Goal: Complete application form

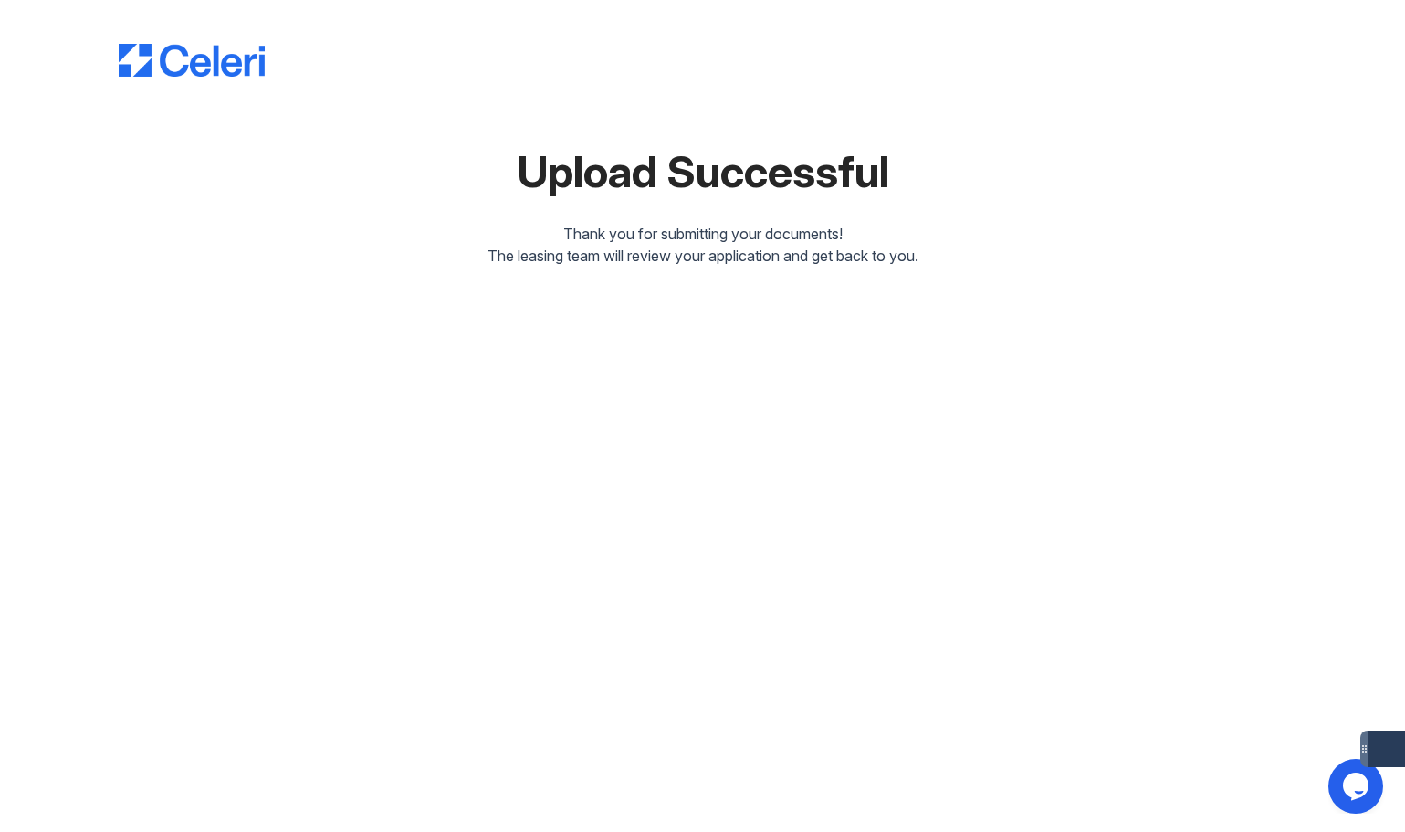
click at [195, 78] on div "Upload Successful Thank you for submitting your documents! The leasing team wil…" at bounding box center [703, 136] width 1169 height 259
click at [111, 66] on div "Upload Successful Thank you for submitting your documents! The leasing team wil…" at bounding box center [702, 148] width 1347 height 296
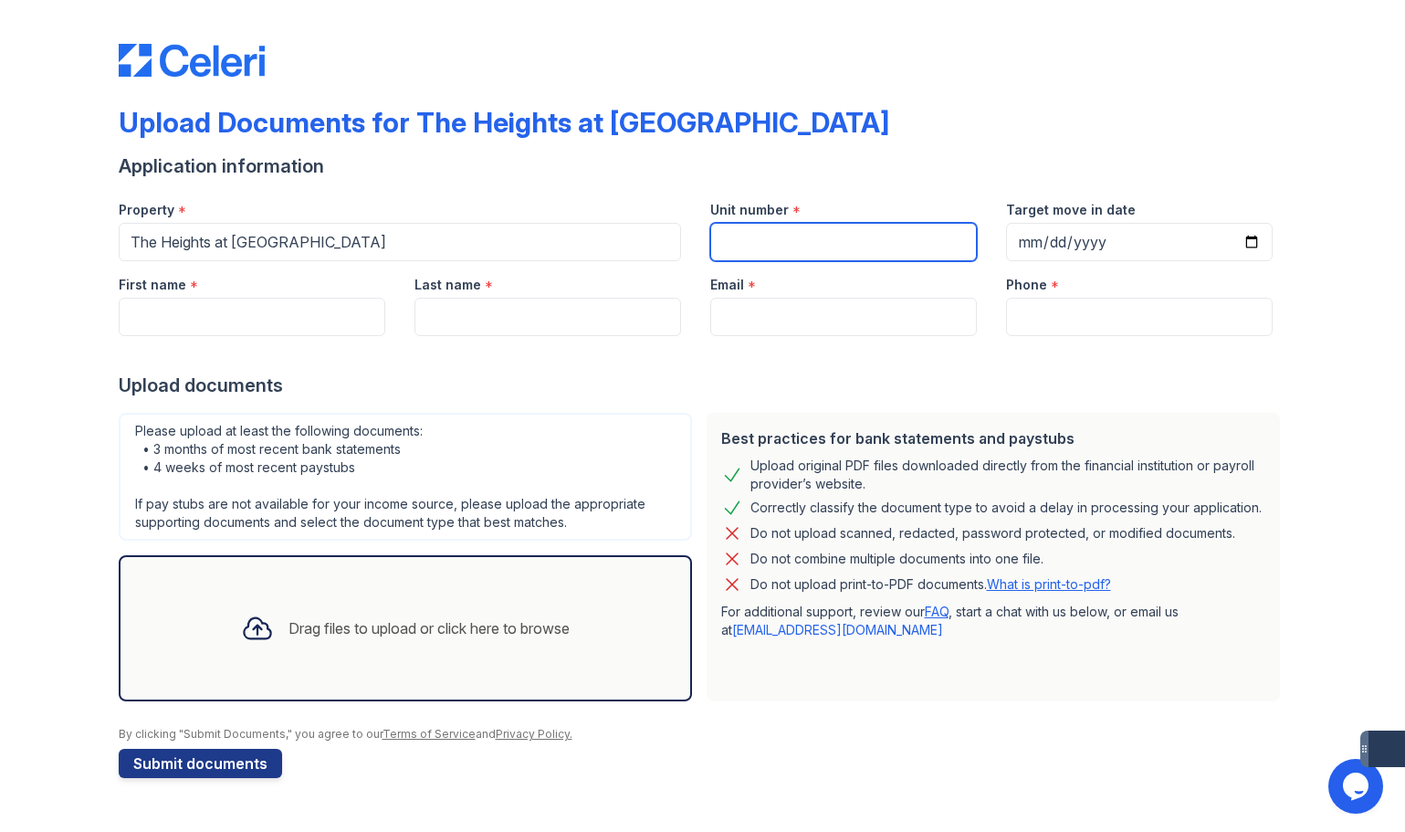
click at [801, 247] on input "Unit number" at bounding box center [843, 242] width 267 height 38
type input "3-321"
drag, startPoint x: 926, startPoint y: 161, endPoint x: 947, endPoint y: 163, distance: 21.2
click at [928, 161] on div "Application information" at bounding box center [703, 166] width 1169 height 26
click at [902, 268] on div "Email *" at bounding box center [843, 279] width 267 height 37
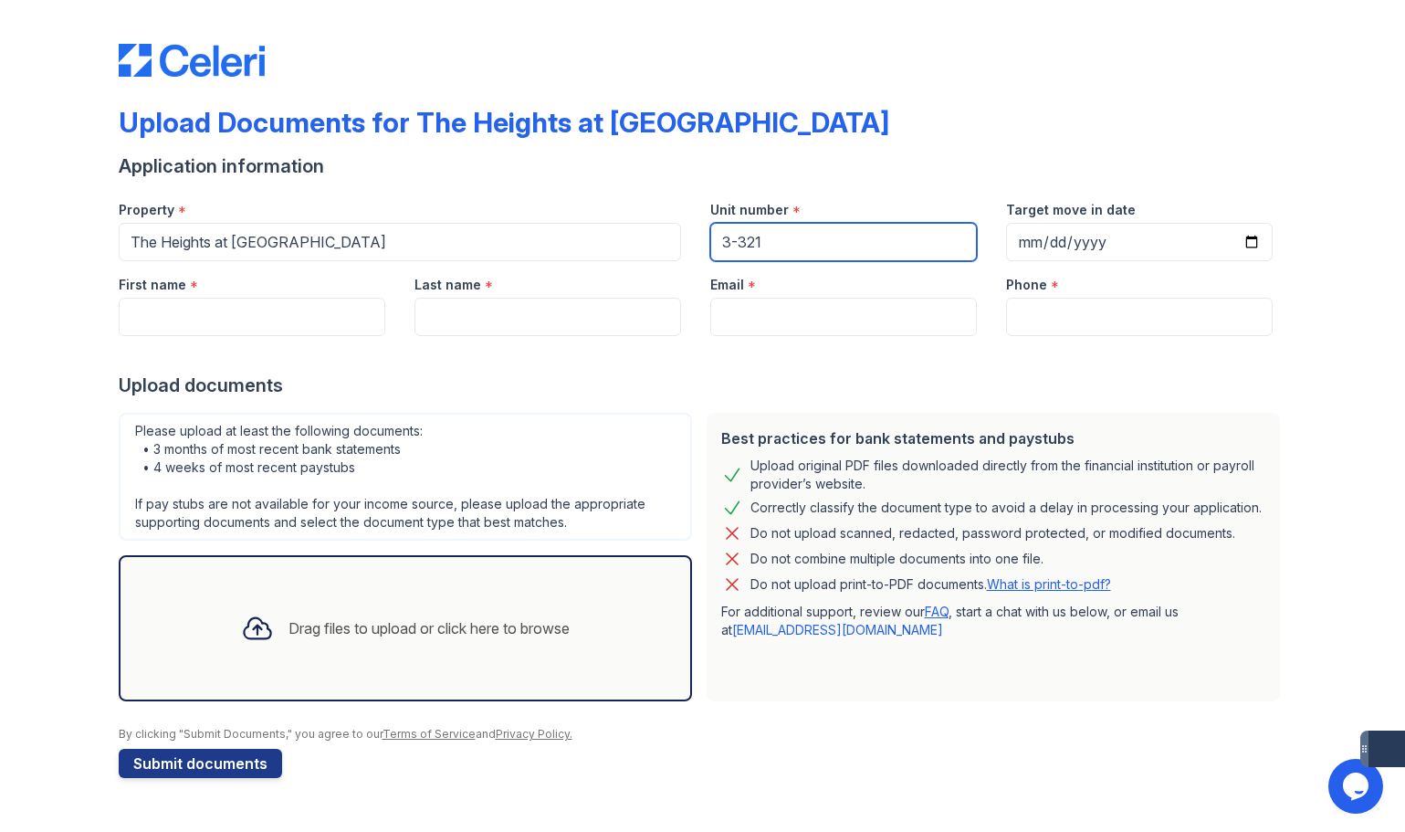
click at [903, 252] on input "3-321" at bounding box center [843, 242] width 267 height 38
click at [966, 281] on div "Email *" at bounding box center [843, 279] width 267 height 37
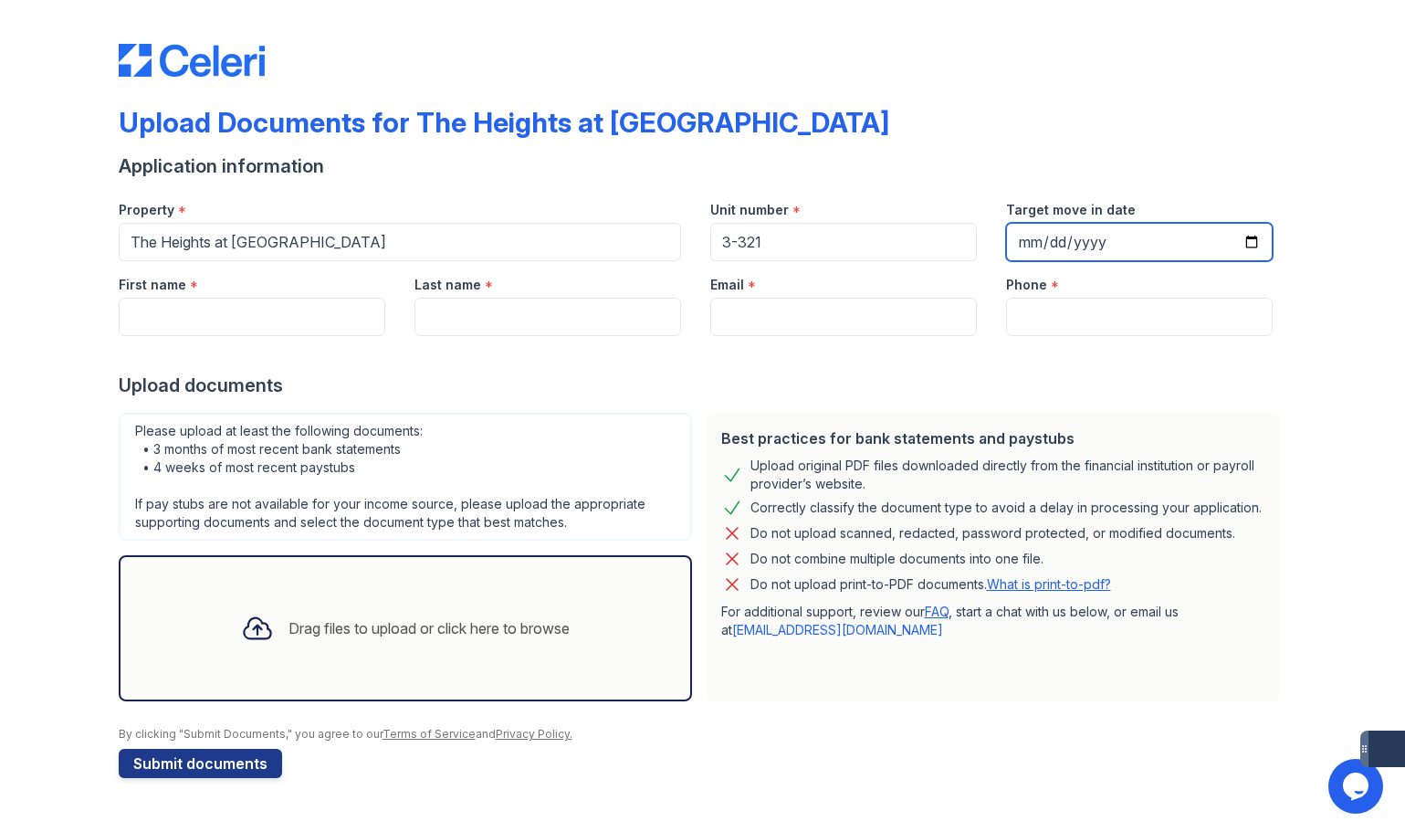
click at [1047, 249] on input "Target move in date" at bounding box center [1139, 242] width 267 height 38
click at [1035, 246] on input "Target move in date" at bounding box center [1139, 242] width 267 height 38
type input "[DATE]"
drag, startPoint x: 1135, startPoint y: 371, endPoint x: 1118, endPoint y: 323, distance: 50.6
click at [1134, 370] on div at bounding box center [703, 354] width 1169 height 37
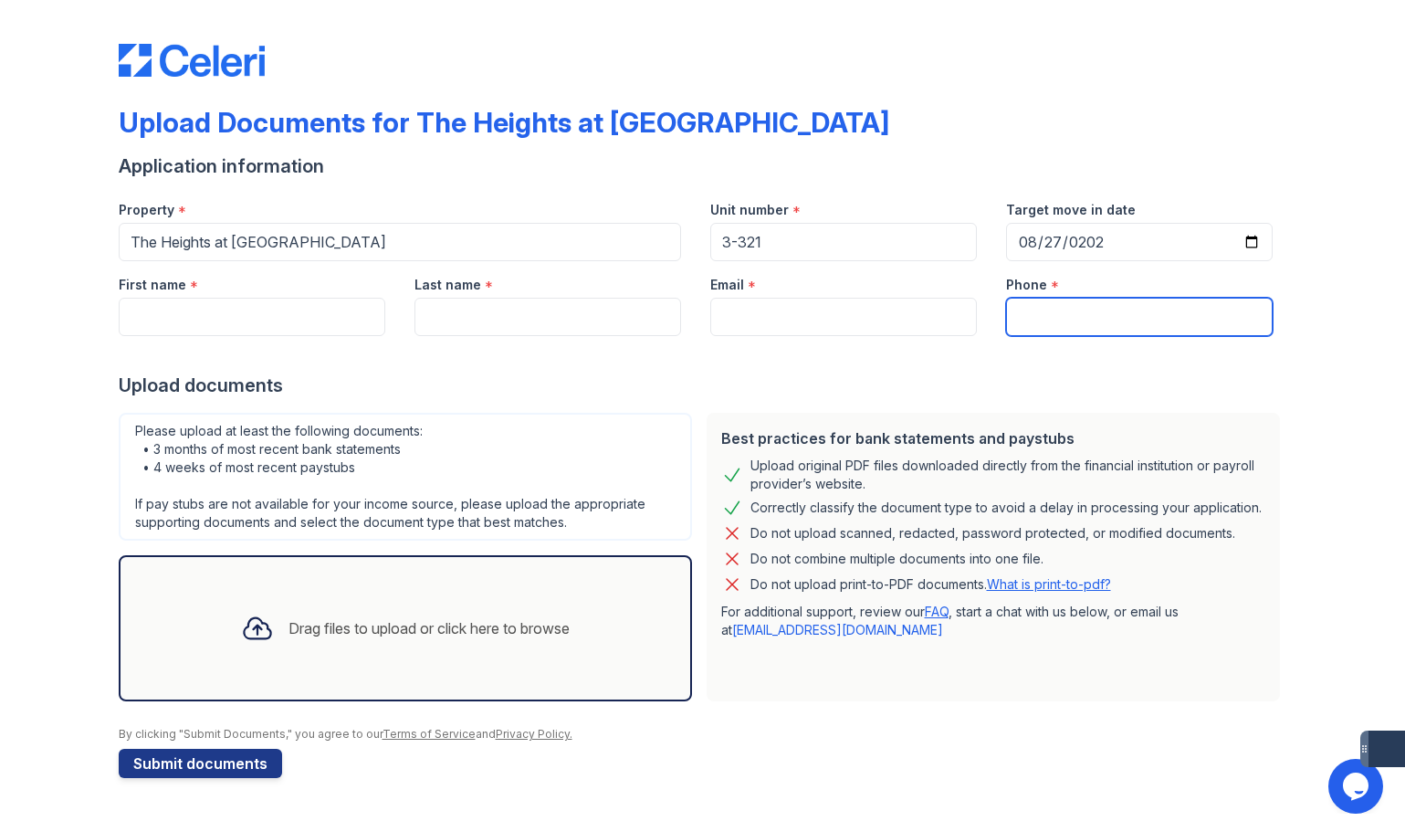
click at [1116, 316] on input "Phone" at bounding box center [1139, 317] width 267 height 38
type input "4708999679"
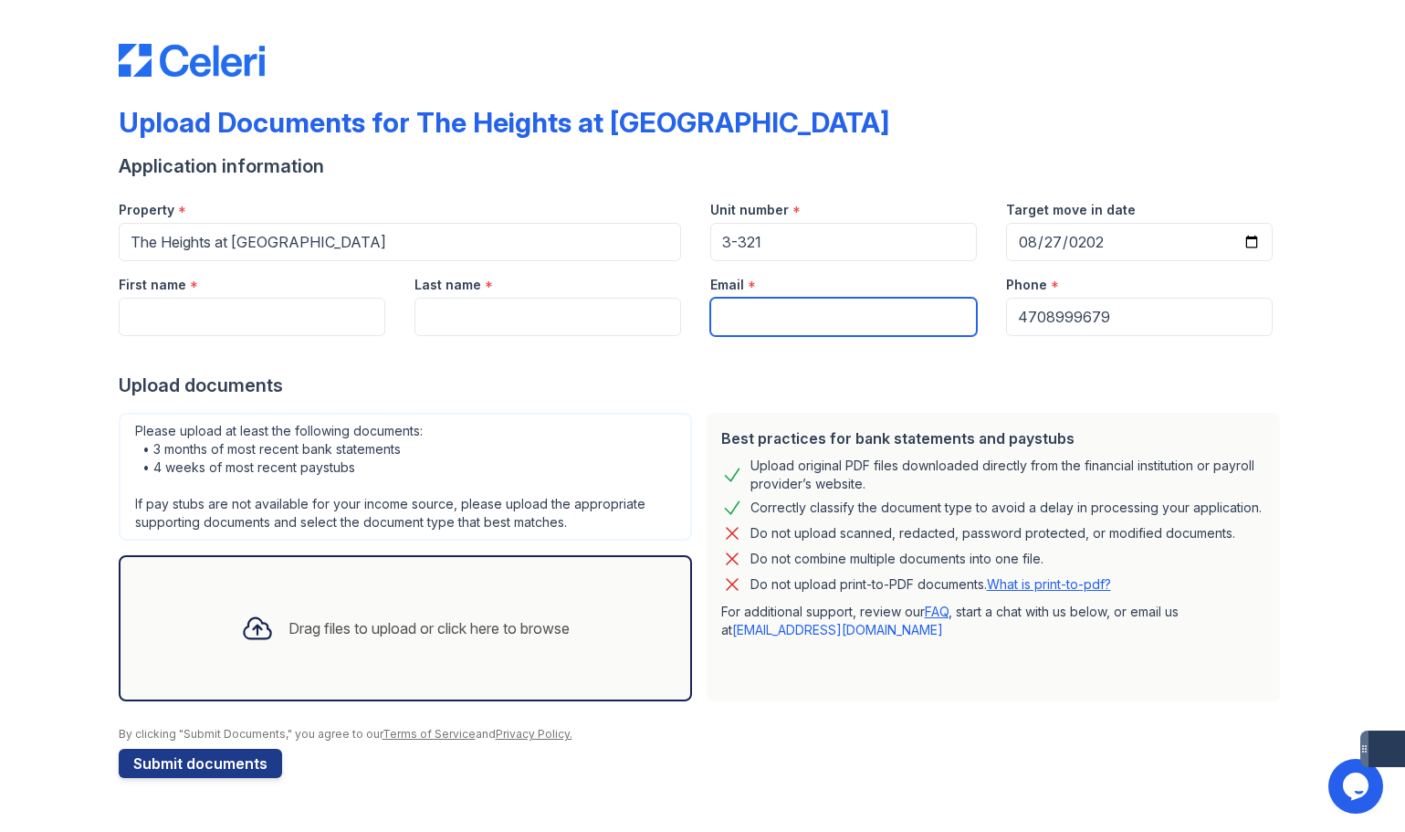
click at [857, 314] on input "Email" at bounding box center [843, 317] width 267 height 38
type input "[EMAIL_ADDRESS][DOMAIN_NAME]"
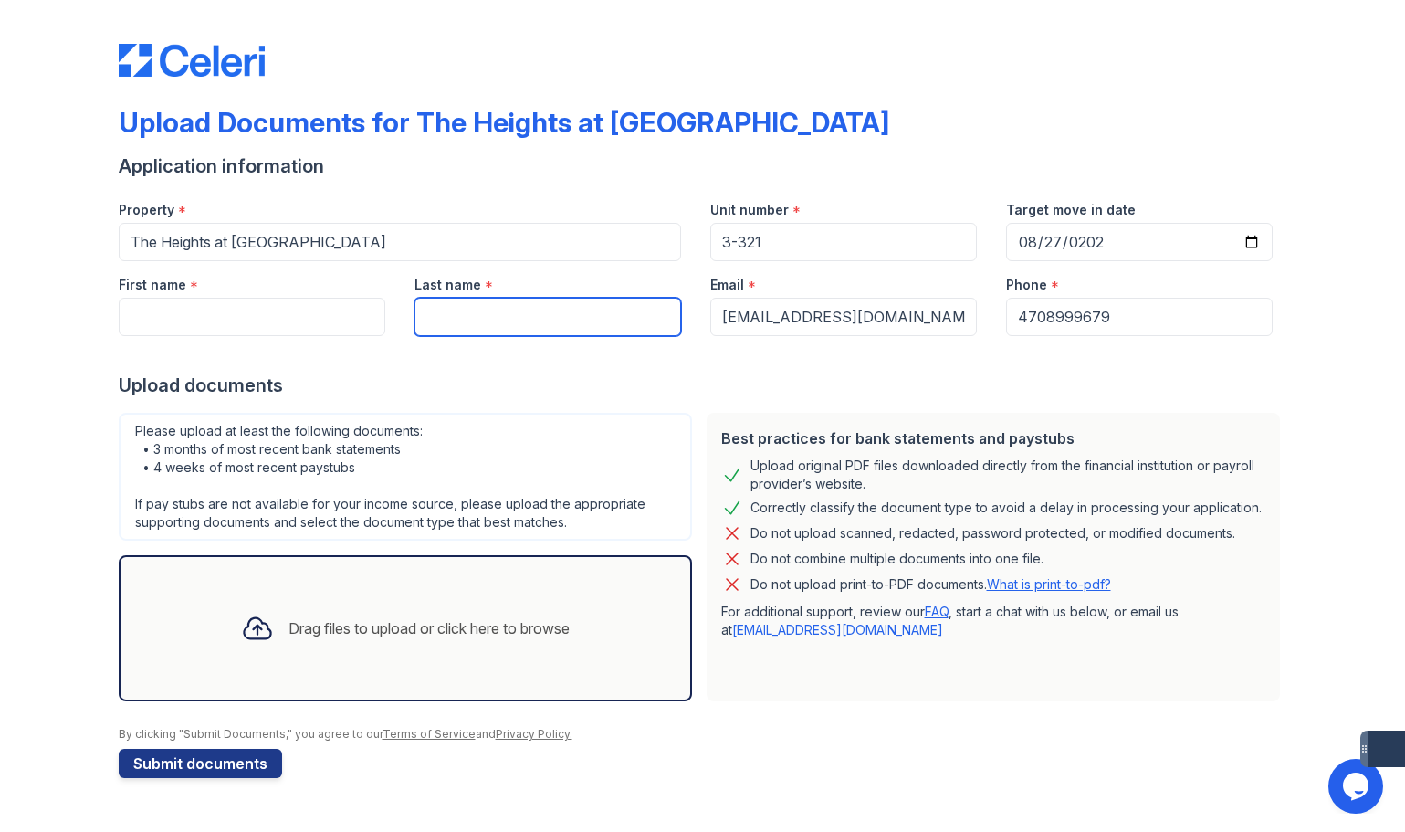
click at [534, 307] on input "Last name" at bounding box center [548, 317] width 267 height 38
type input "[PERSON_NAME]"
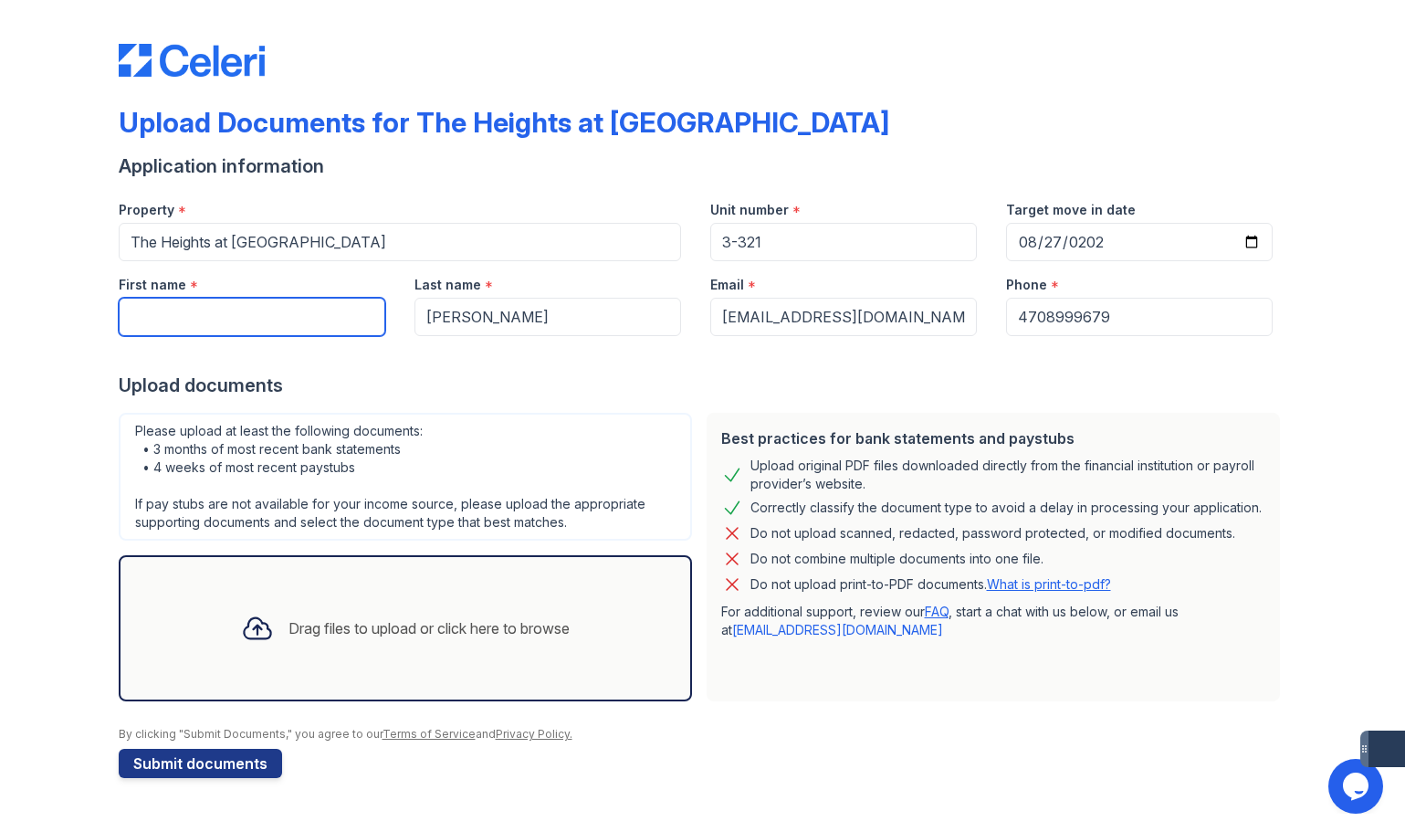
click at [321, 308] on input "First name" at bounding box center [252, 317] width 267 height 38
click at [489, 385] on div "Upload documents" at bounding box center [703, 386] width 1169 height 26
click at [323, 325] on input "[PERSON_NAME]" at bounding box center [252, 317] width 267 height 38
type input "[PERSON_NAME]"
click at [383, 656] on div "Drag files to upload or click here to browse" at bounding box center [405, 628] width 358 height 62
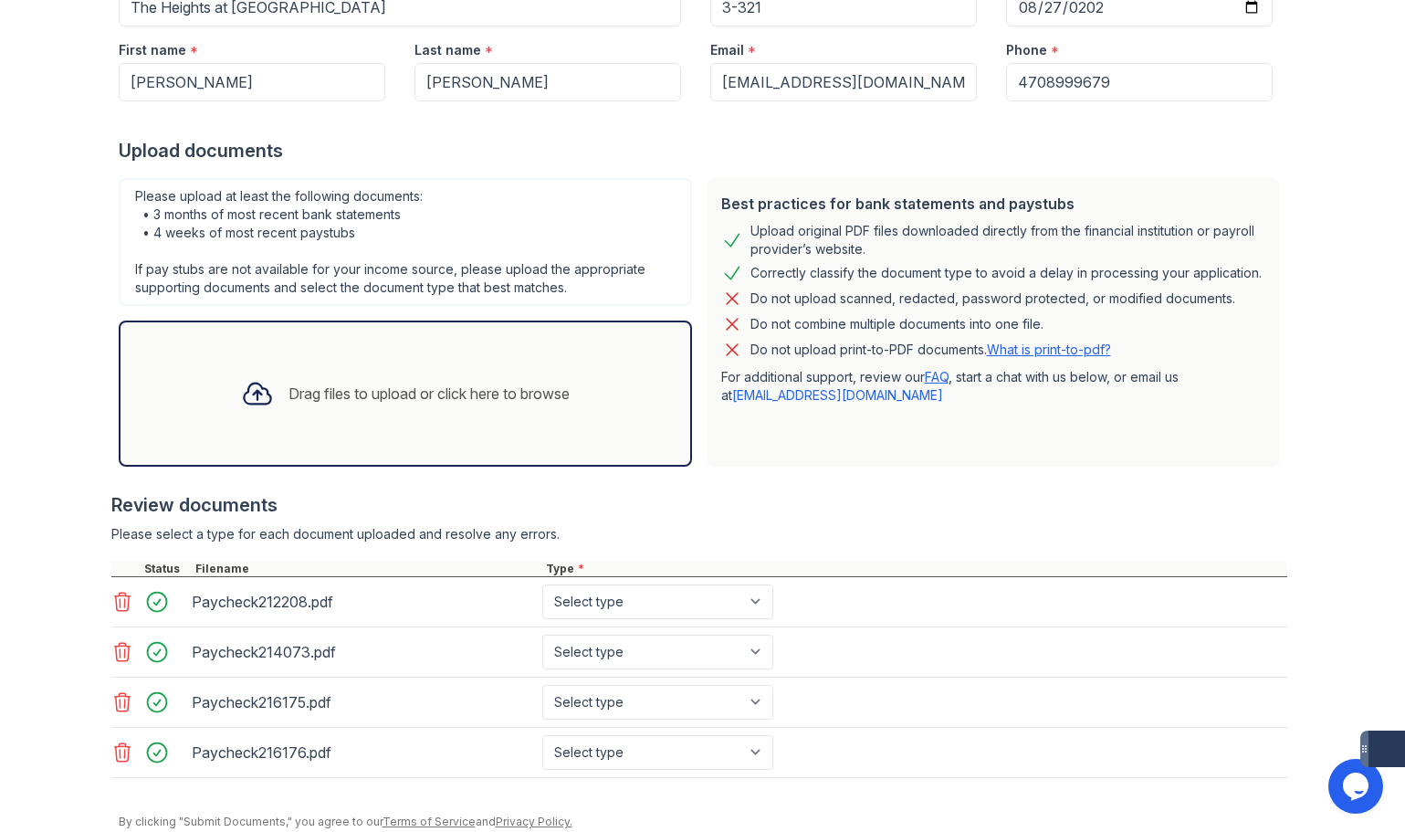
scroll to position [305, 0]
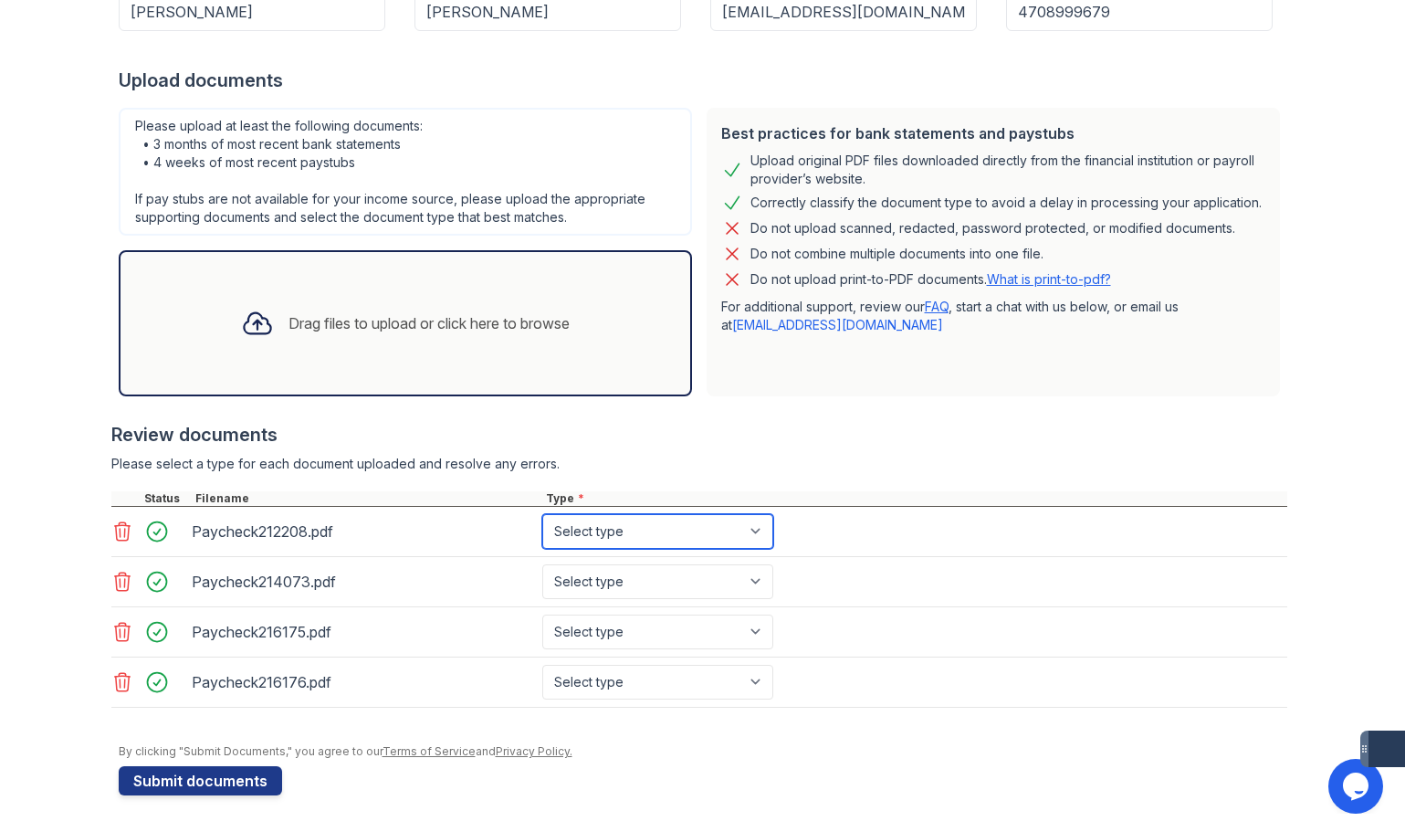
drag, startPoint x: 622, startPoint y: 533, endPoint x: 623, endPoint y: 522, distance: 11.0
click at [622, 533] on select "Select type Paystub Bank Statement Offer Letter Tax Documents Benefit Award Let…" at bounding box center [657, 531] width 231 height 35
select select "paystub"
click at [542, 514] on select "Select type Paystub Bank Statement Offer Letter Tax Documents Benefit Award Let…" at bounding box center [657, 531] width 231 height 35
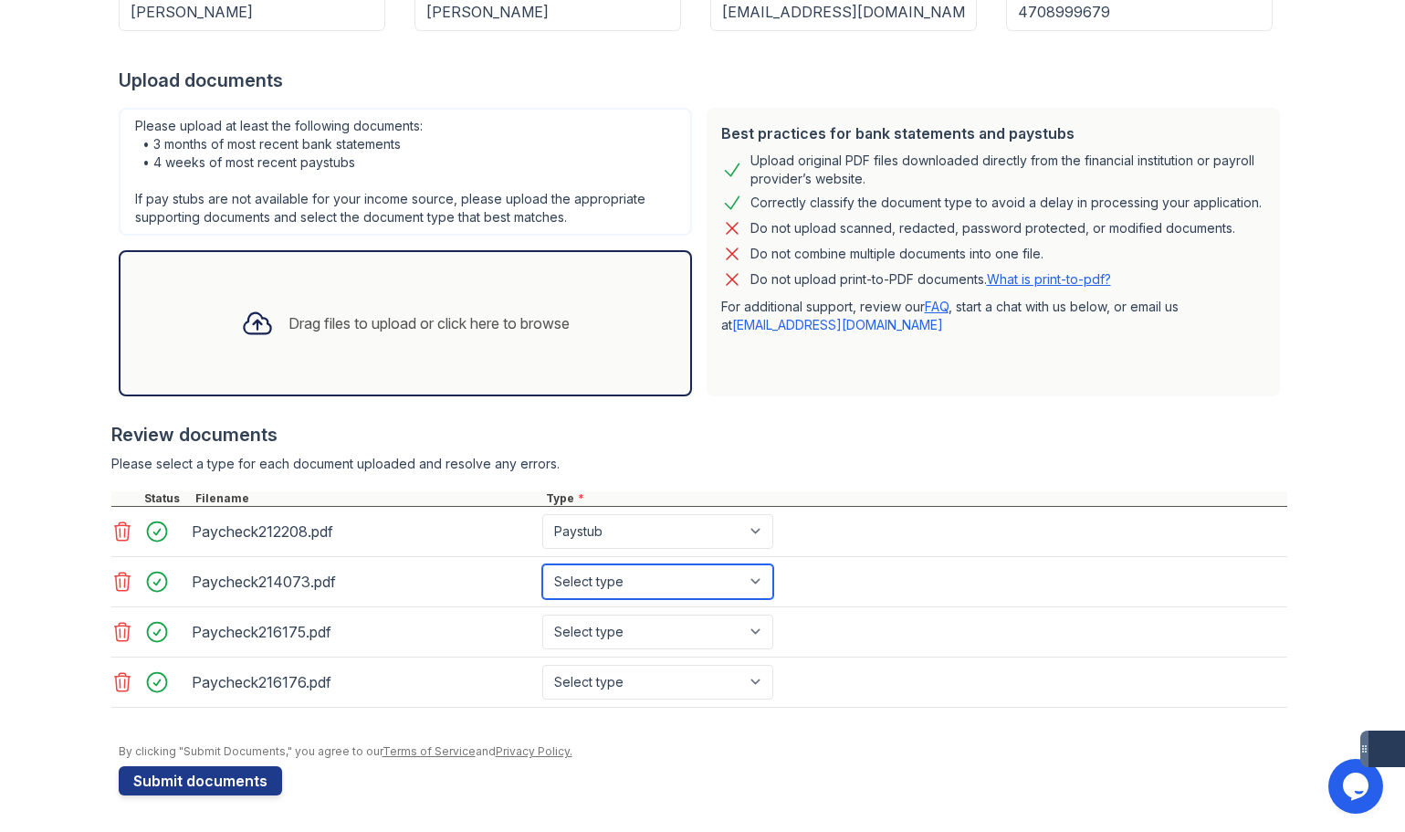
click at [621, 576] on select "Select type Paystub Bank Statement Offer Letter Tax Documents Benefit Award Let…" at bounding box center [657, 581] width 231 height 35
select select "paystub"
click at [542, 564] on select "Select type Paystub Bank Statement Offer Letter Tax Documents Benefit Award Let…" at bounding box center [657, 581] width 231 height 35
drag, startPoint x: 616, startPoint y: 625, endPoint x: 616, endPoint y: 637, distance: 12.8
click at [616, 625] on select "Select type Paystub Bank Statement Offer Letter Tax Documents Benefit Award Let…" at bounding box center [657, 632] width 231 height 35
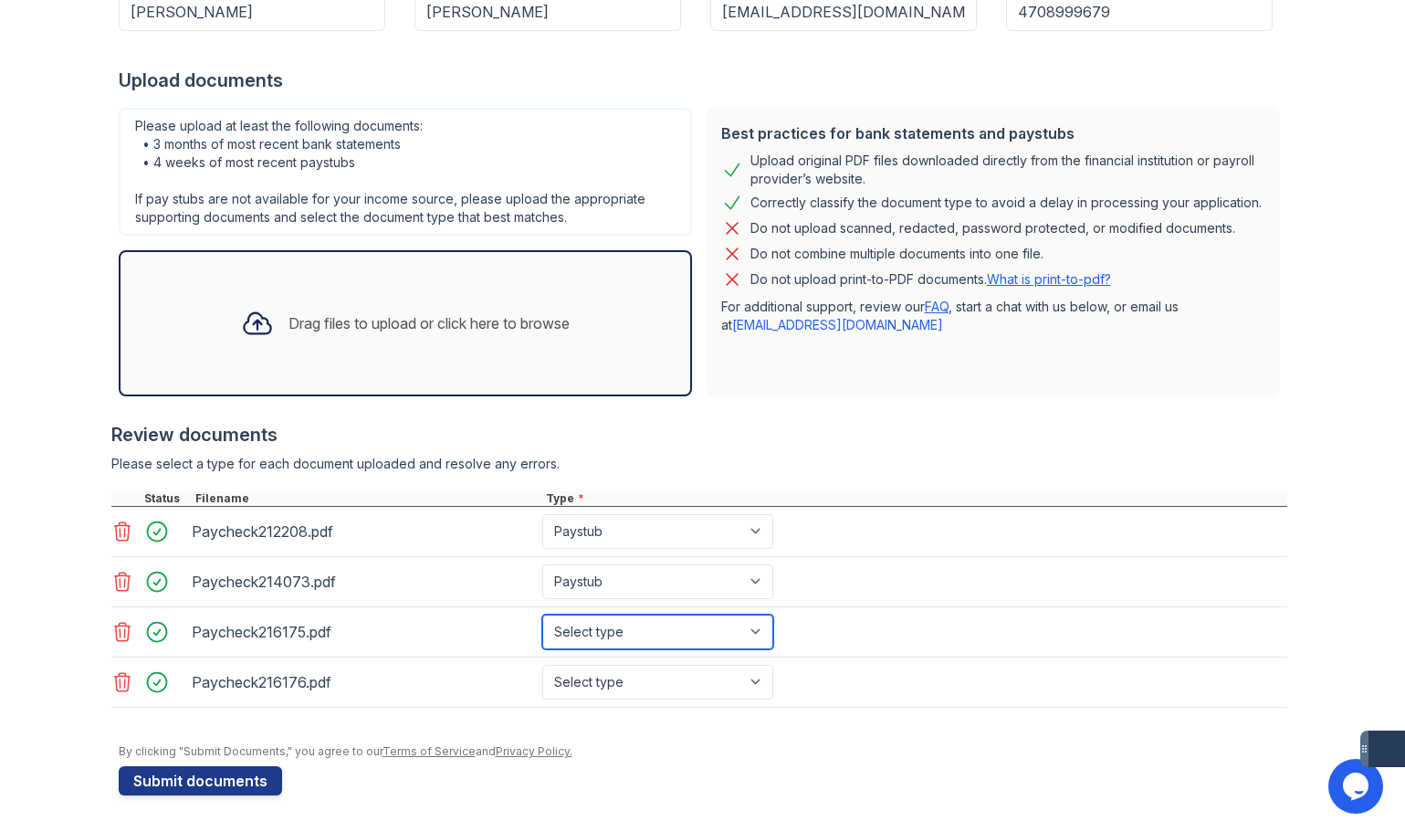
select select "paystub"
click at [542, 615] on select "Select type Paystub Bank Statement Offer Letter Tax Documents Benefit Award Let…" at bounding box center [657, 632] width 231 height 35
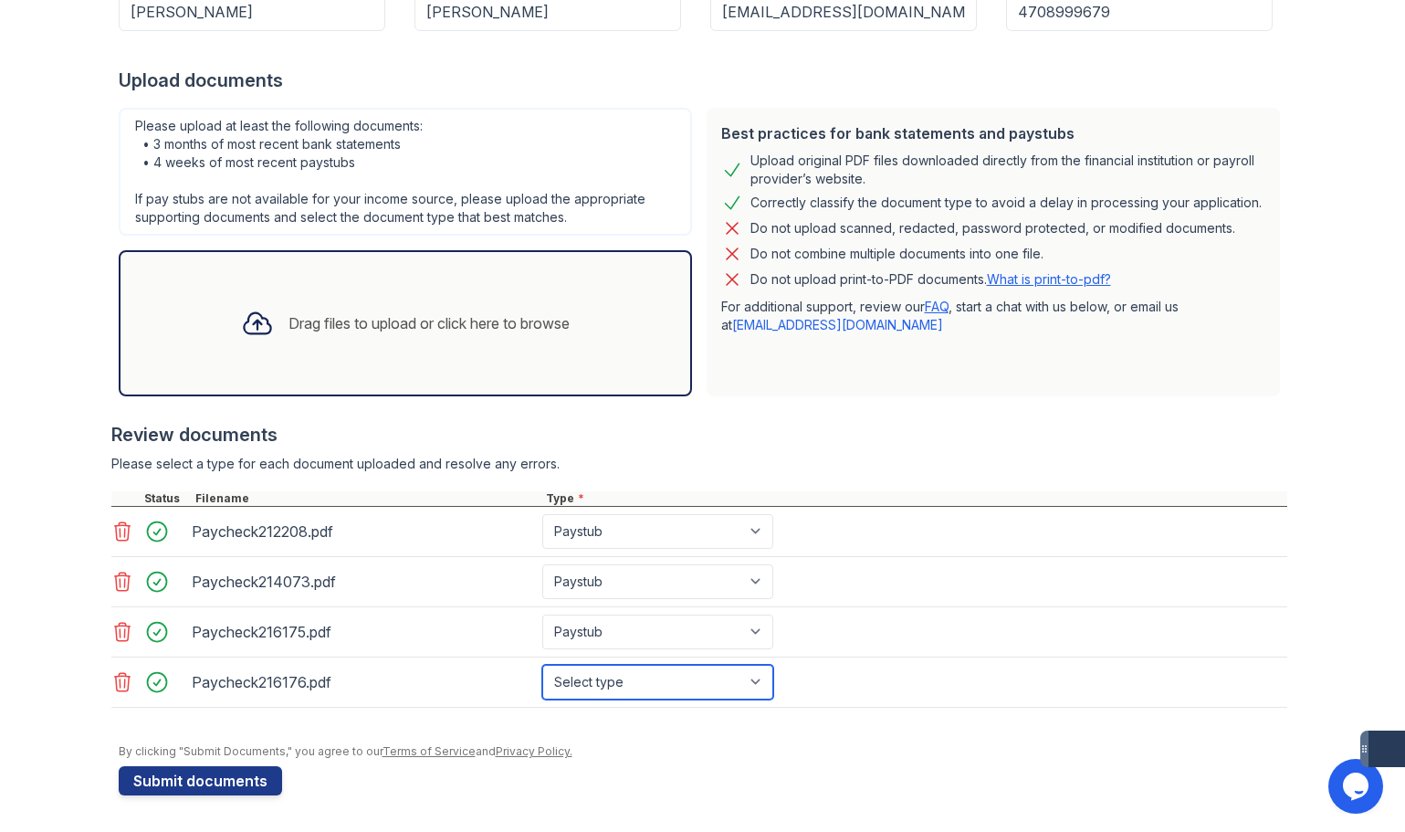
drag, startPoint x: 605, startPoint y: 686, endPoint x: 604, endPoint y: 668, distance: 18.3
click at [604, 684] on select "Select type Paystub Bank Statement Offer Letter Tax Documents Benefit Award Let…" at bounding box center [657, 682] width 231 height 35
select select "paystub"
click at [542, 665] on select "Select type Paystub Bank Statement Offer Letter Tax Documents Benefit Award Let…" at bounding box center [657, 682] width 231 height 35
click at [648, 755] on div "By clicking "Submit Documents," you agree to our Terms of Service and Privacy P…" at bounding box center [703, 751] width 1169 height 15
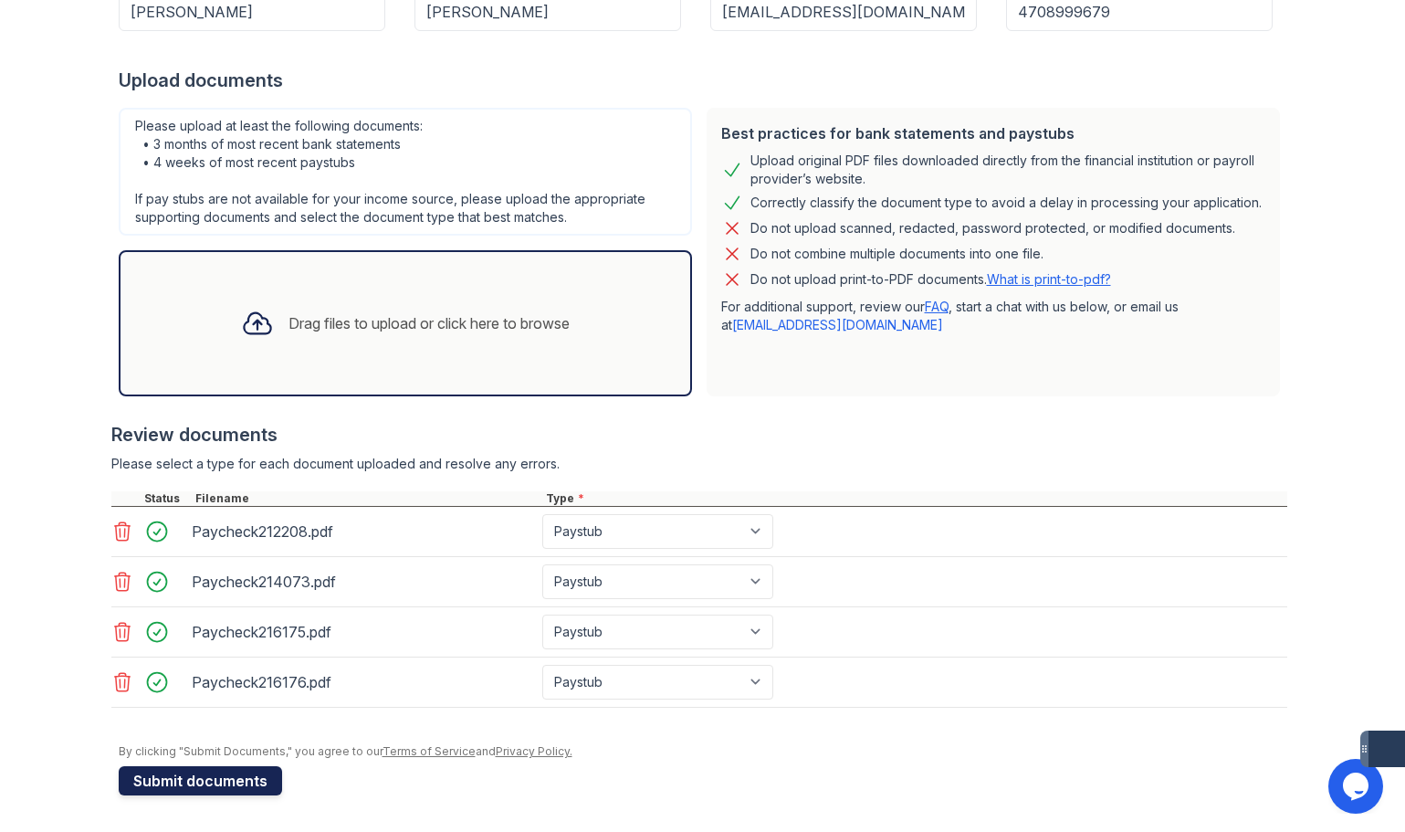
drag, startPoint x: 197, startPoint y: 788, endPoint x: 216, endPoint y: 774, distance: 22.8
click at [198, 788] on button "Submit documents" at bounding box center [200, 780] width 163 height 29
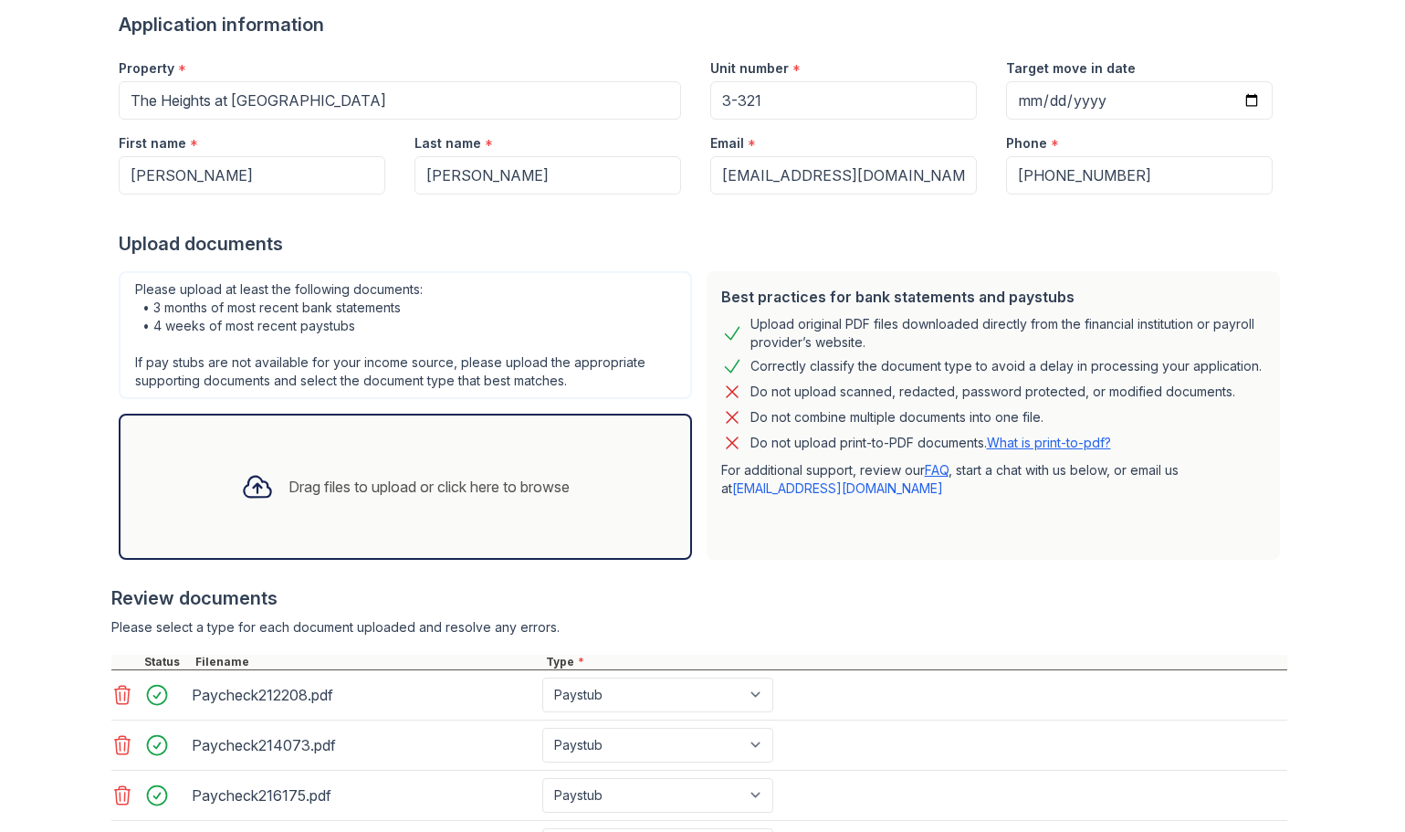
scroll to position [415, 0]
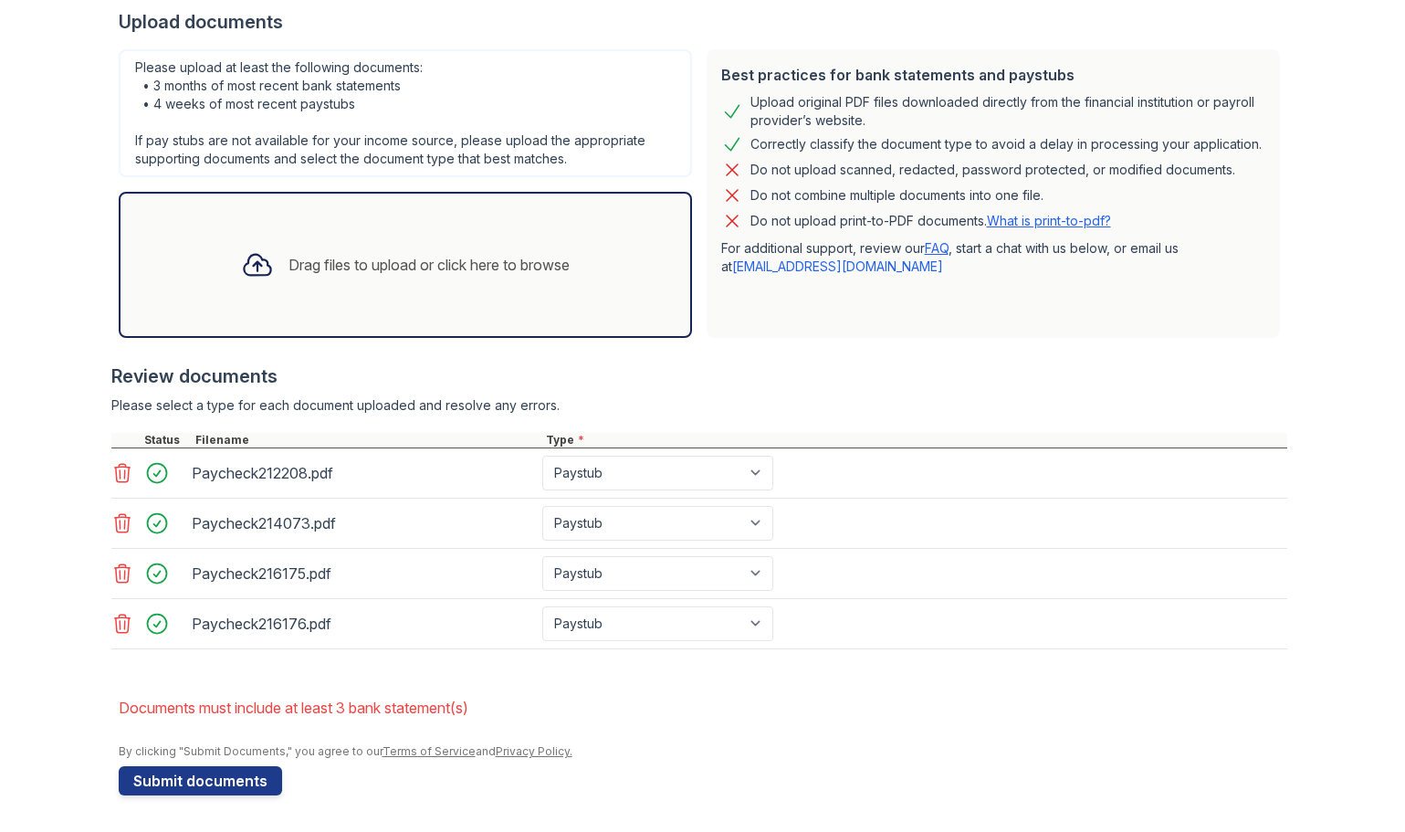
click at [873, 357] on div at bounding box center [699, 354] width 1176 height 18
click at [189, 783] on button "Submit documents" at bounding box center [200, 780] width 163 height 29
click at [346, 282] on div "Drag files to upload or click here to browse" at bounding box center [405, 265] width 358 height 62
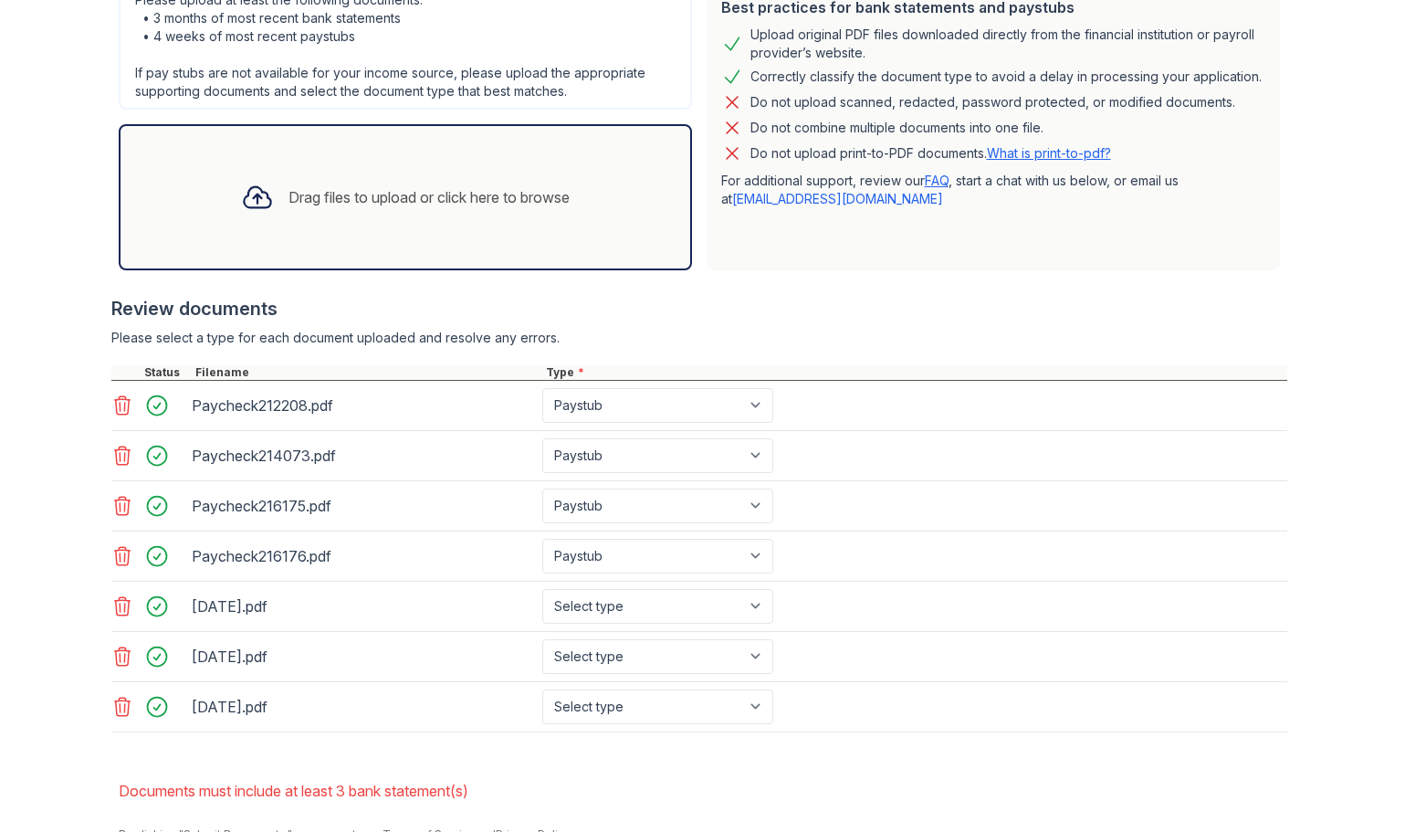
scroll to position [565, 0]
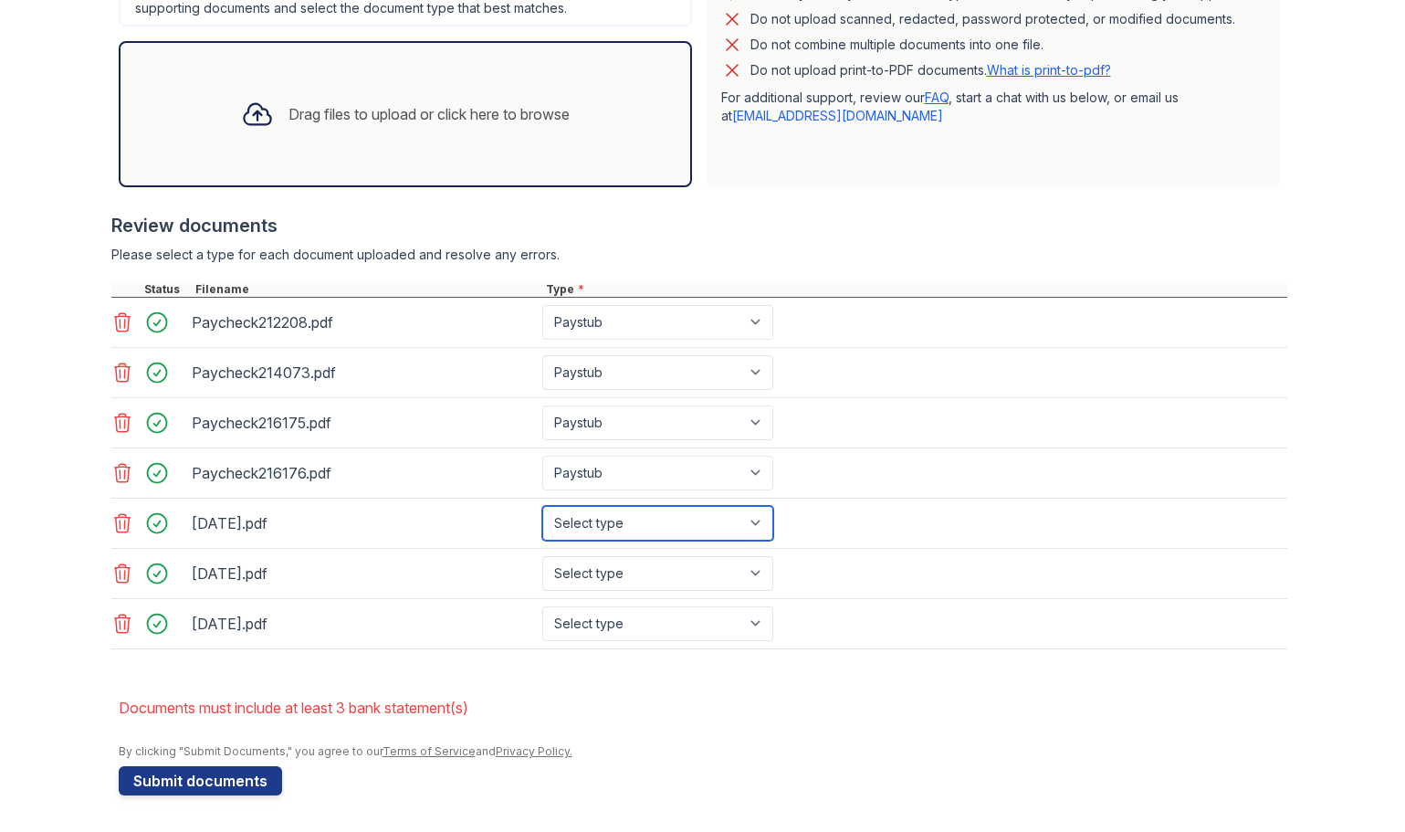
click at [647, 520] on select "Select type Paystub Bank Statement Offer Letter Tax Documents Benefit Award Let…" at bounding box center [657, 523] width 231 height 35
select select "bank_statement"
click at [542, 506] on select "Select type Paystub Bank Statement Offer Letter Tax Documents Benefit Award Let…" at bounding box center [657, 523] width 231 height 35
click at [610, 556] on select "Select type Paystub Bank Statement Offer Letter Tax Documents Benefit Award Let…" at bounding box center [657, 573] width 231 height 35
click at [619, 579] on select "Select type Paystub Bank Statement Offer Letter Tax Documents Benefit Award Let…" at bounding box center [657, 573] width 231 height 35
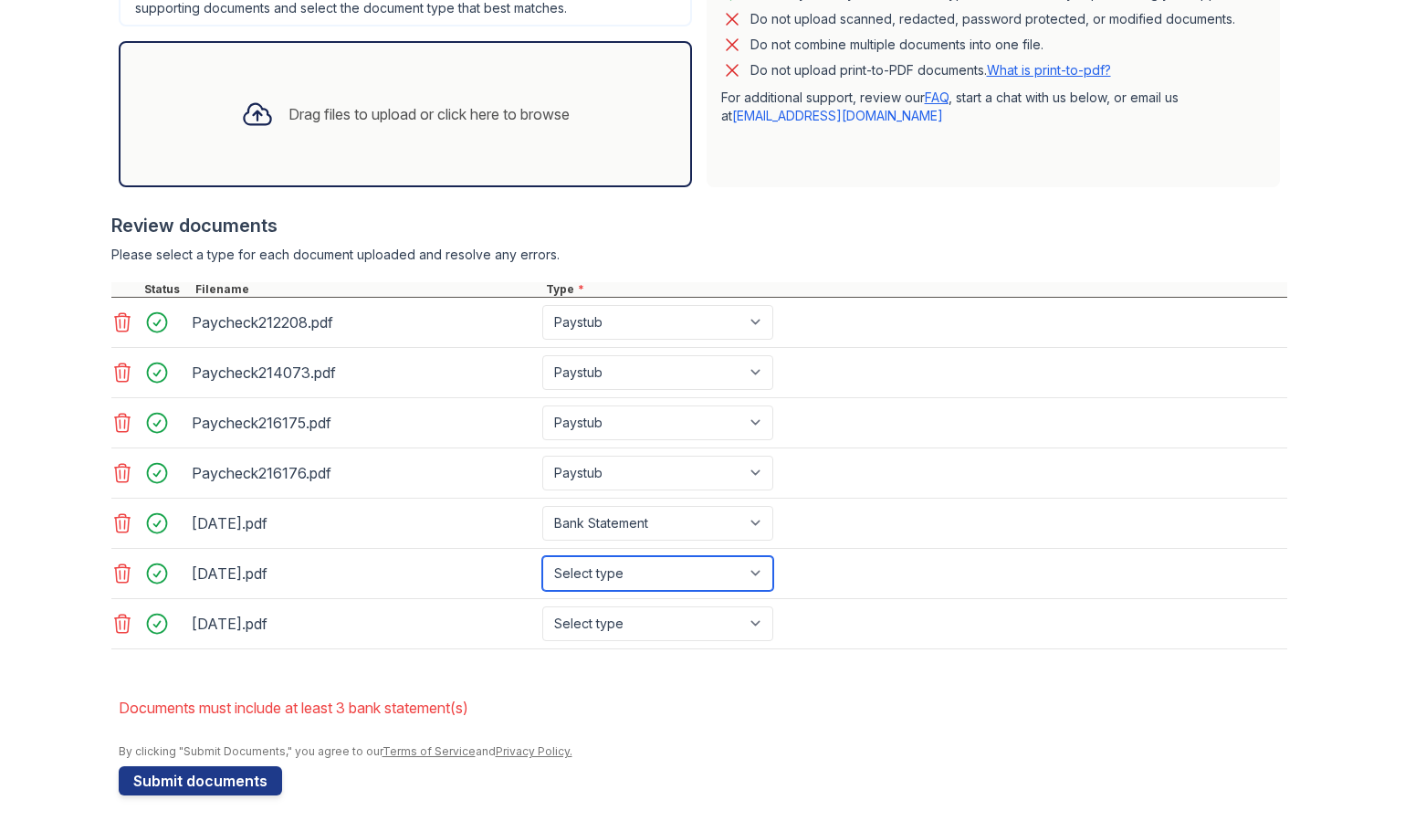
click at [619, 579] on select "Select type Paystub Bank Statement Offer Letter Tax Documents Benefit Award Let…" at bounding box center [657, 573] width 231 height 35
select select "bank_statement"
click at [542, 556] on select "Select type Paystub Bank Statement Offer Letter Tax Documents Benefit Award Let…" at bounding box center [657, 573] width 231 height 35
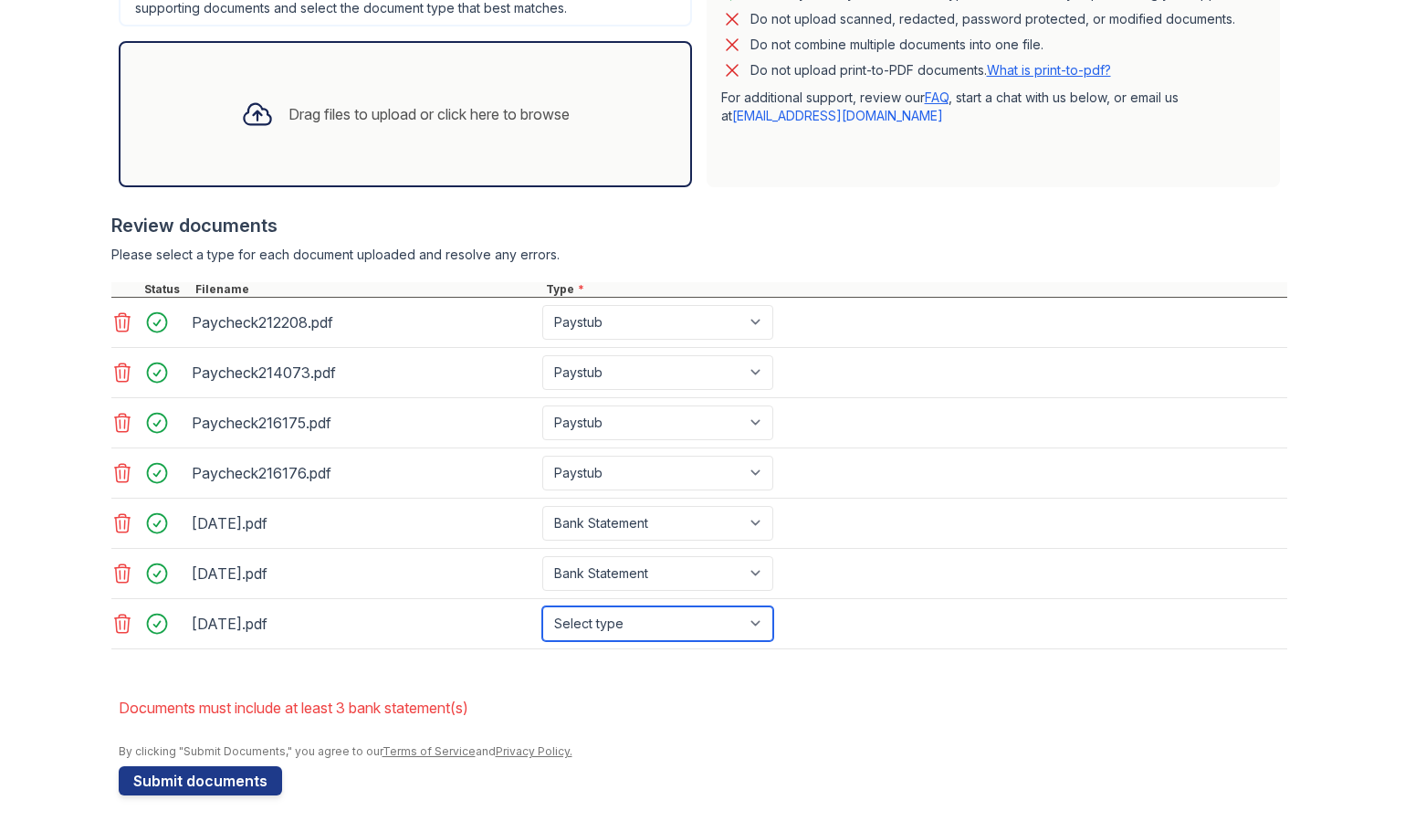
click at [606, 609] on select "Select type Paystub Bank Statement Offer Letter Tax Documents Benefit Award Let…" at bounding box center [657, 623] width 231 height 35
select select "bank_statement"
click at [542, 606] on select "Select type Paystub Bank Statement Offer Letter Tax Documents Benefit Award Let…" at bounding box center [657, 623] width 231 height 35
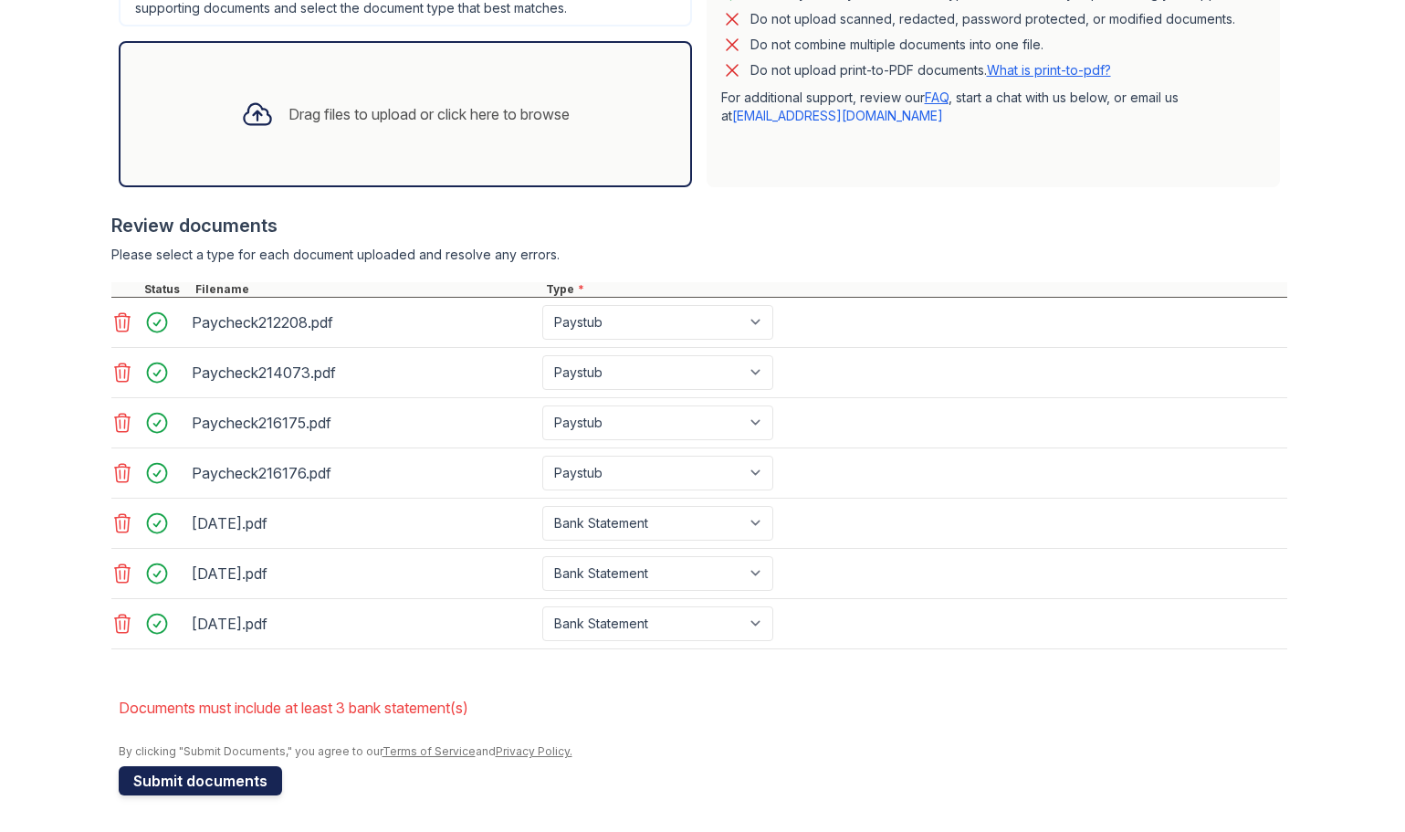
click at [223, 784] on button "Submit documents" at bounding box center [200, 780] width 163 height 29
